Goal: Information Seeking & Learning: Learn about a topic

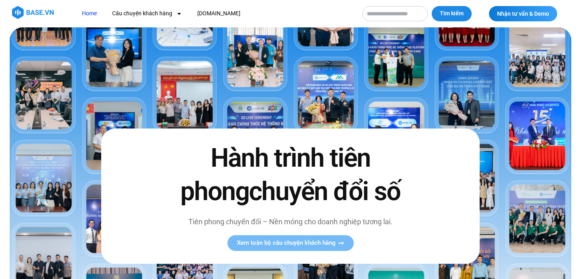
click at [385, 12] on input "Tìm kiếm" at bounding box center [394, 13] width 65 height 15
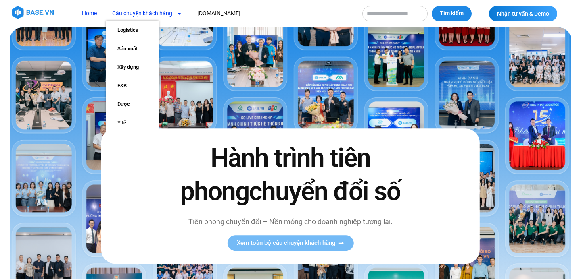
click at [162, 12] on link "Câu chuyện khách hàng" at bounding box center [147, 13] width 82 height 15
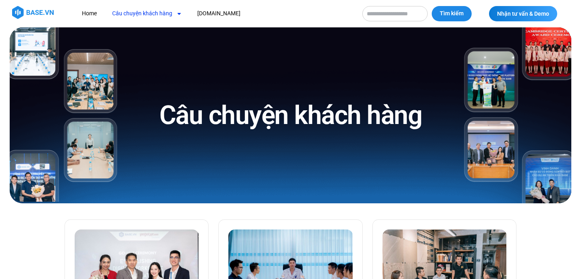
click at [389, 17] on input "Tìm kiếm" at bounding box center [394, 13] width 65 height 15
type input "**********"
click at [434, 6] on button "Tìm kiếm" at bounding box center [454, 13] width 40 height 15
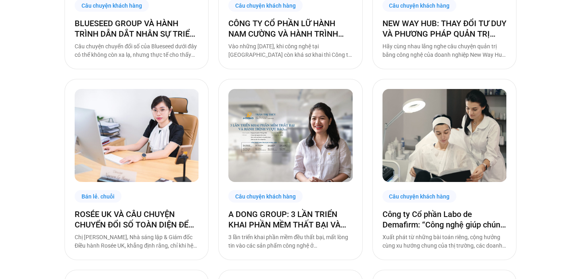
scroll to position [229, 0]
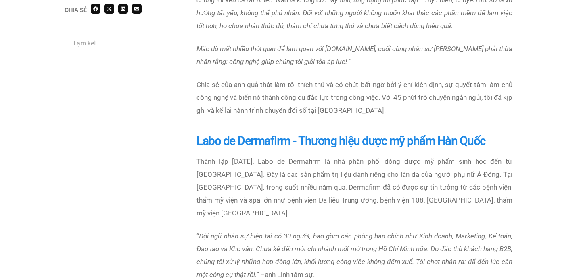
scroll to position [699, 0]
